Goal: Find specific page/section: Find specific page/section

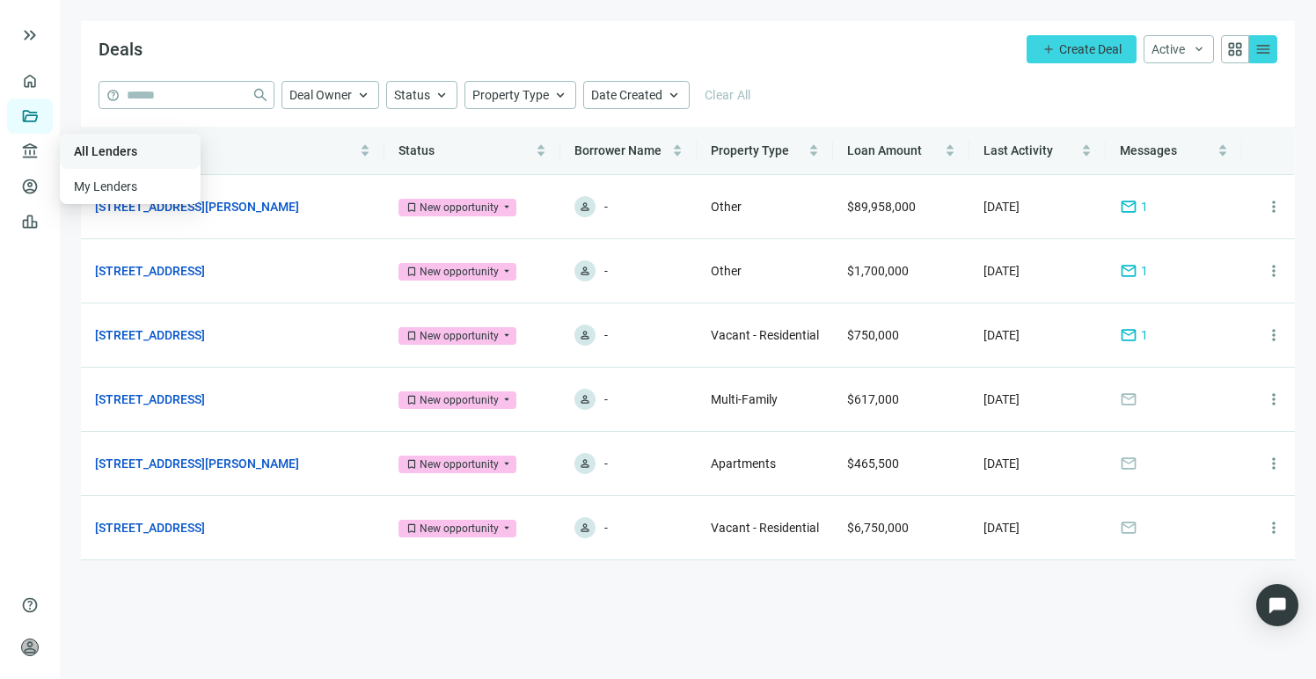
click at [108, 146] on link "All Lenders" at bounding box center [105, 151] width 63 height 14
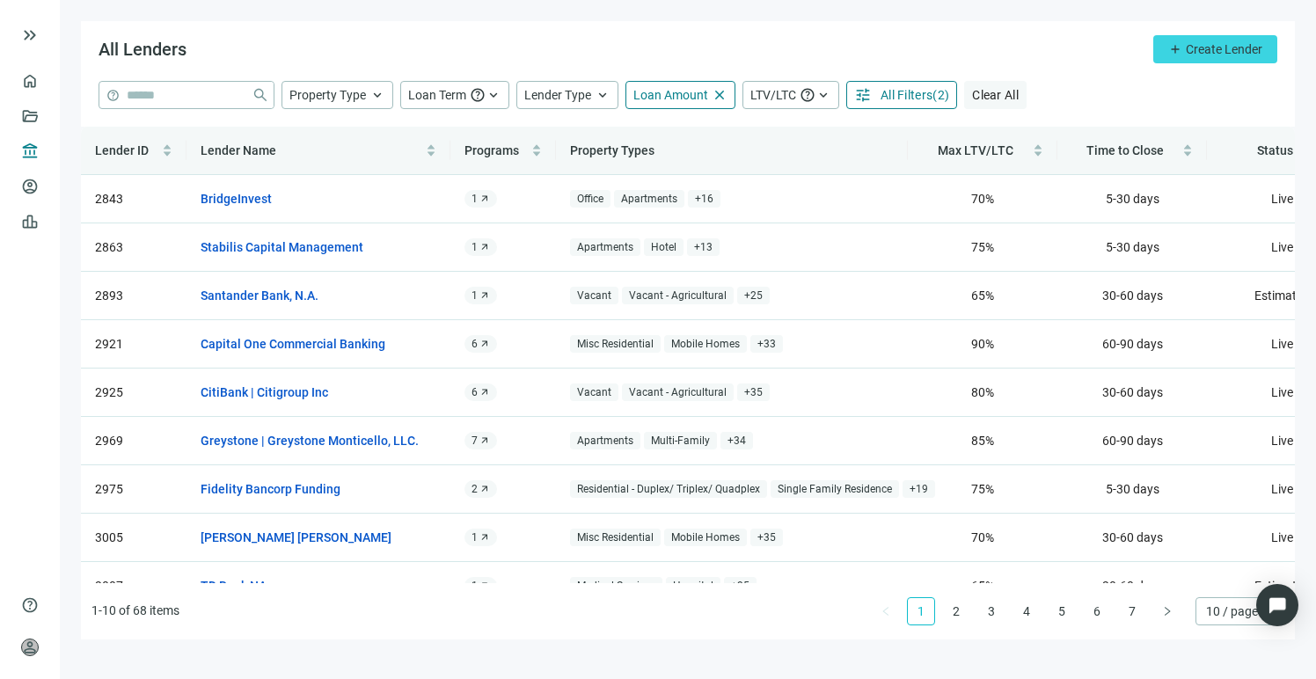
click at [998, 90] on span "Clear All" at bounding box center [995, 95] width 47 height 14
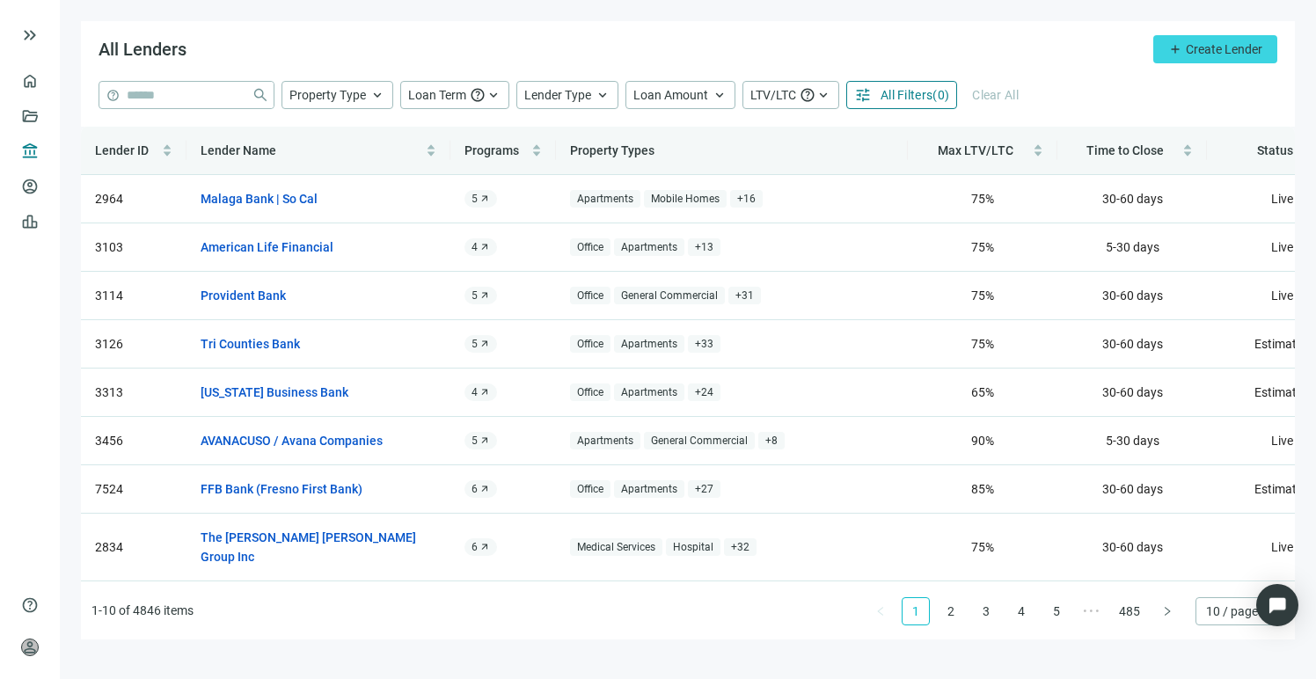
click at [909, 93] on span "All Filters" at bounding box center [907, 95] width 52 height 14
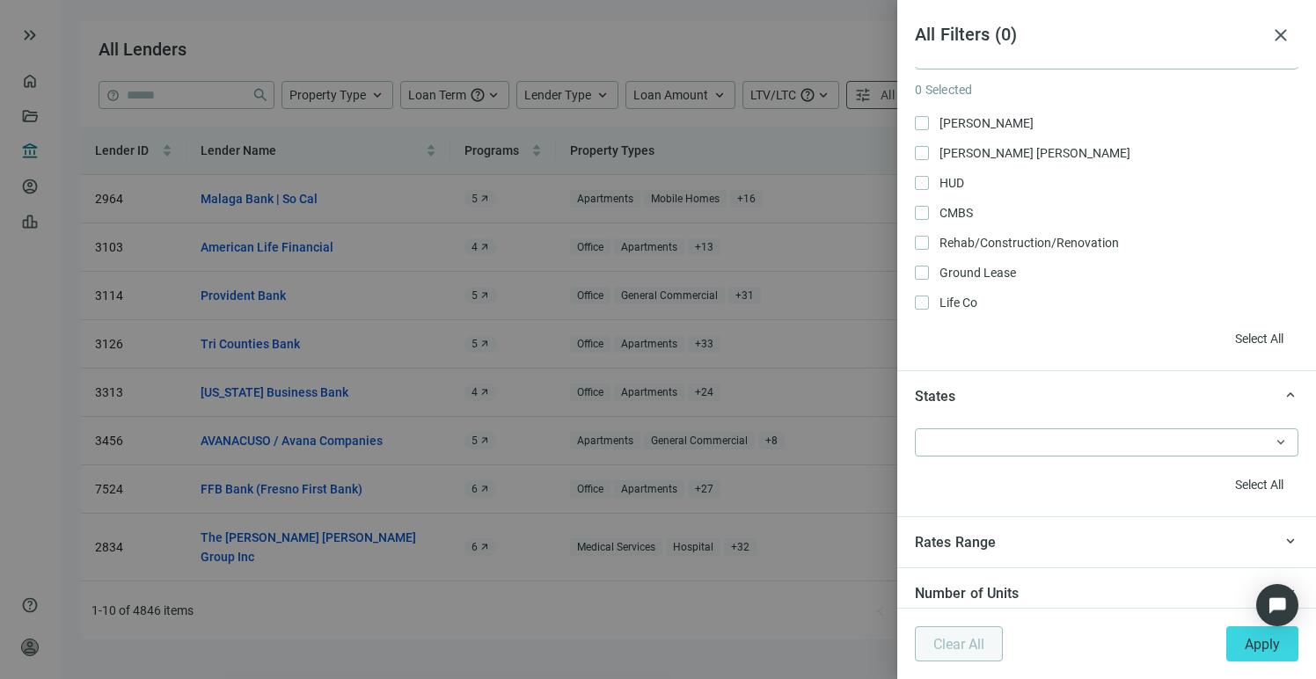
scroll to position [297, 0]
